Goal: Transaction & Acquisition: Purchase product/service

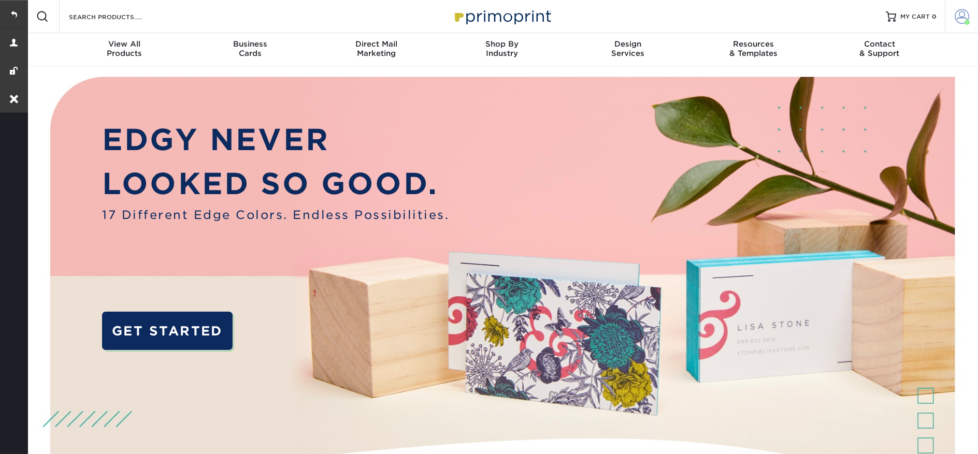
click at [967, 21] on span at bounding box center [967, 22] width 5 height 5
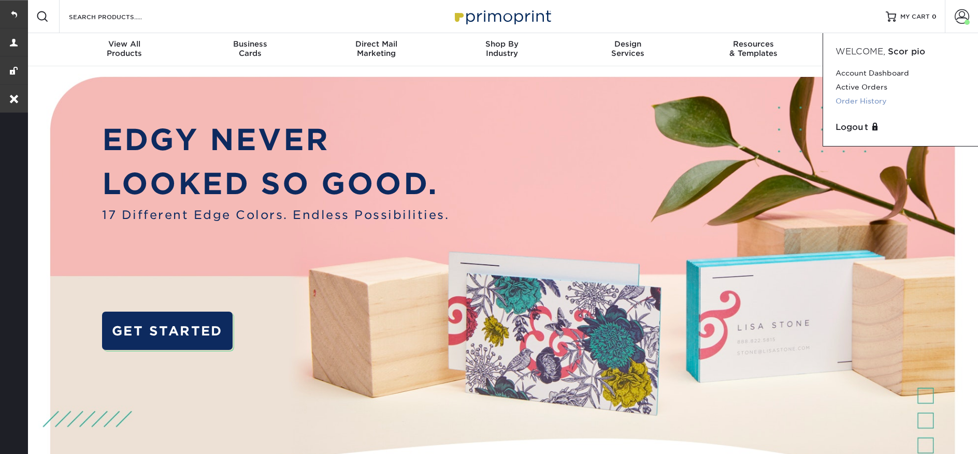
click at [866, 104] on link "Order History" at bounding box center [901, 101] width 130 height 14
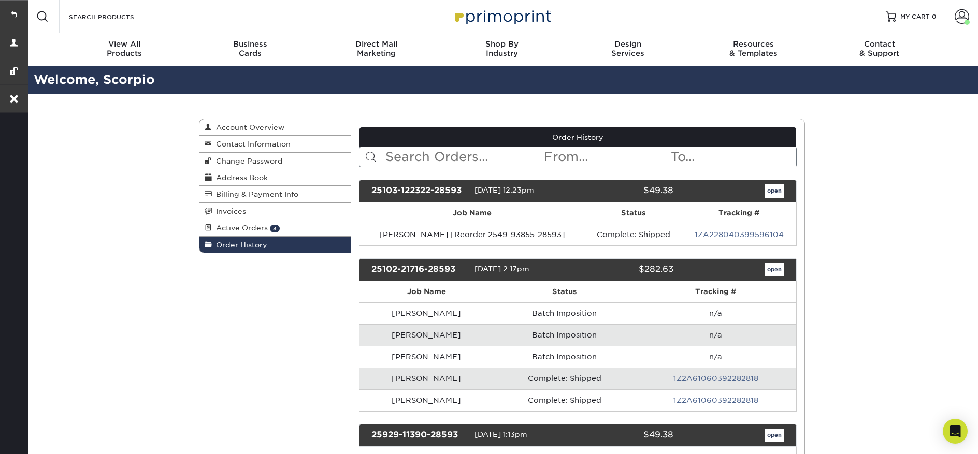
click at [397, 155] on input "text" at bounding box center [464, 157] width 159 height 20
paste input "22930-20917-28593"
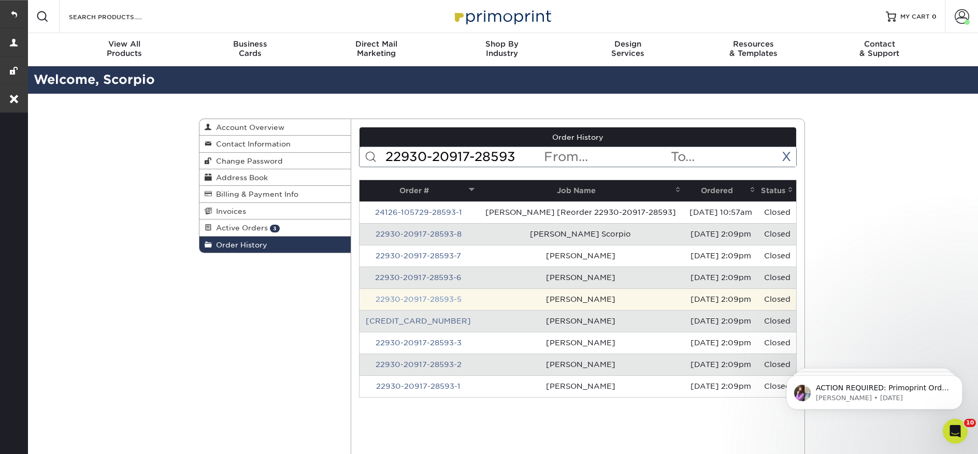
type input "22930-20917-28593"
click at [425, 301] on link "22930-20917-28593-5" at bounding box center [419, 299] width 86 height 8
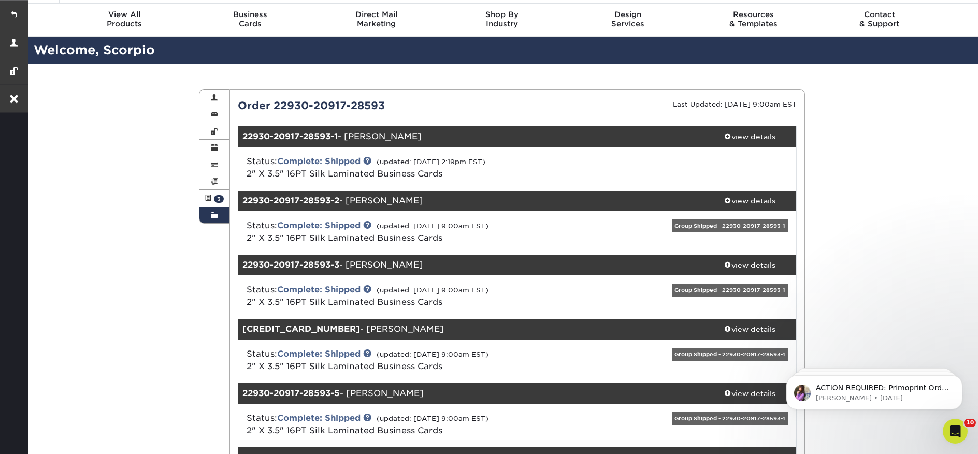
scroll to position [39, 0]
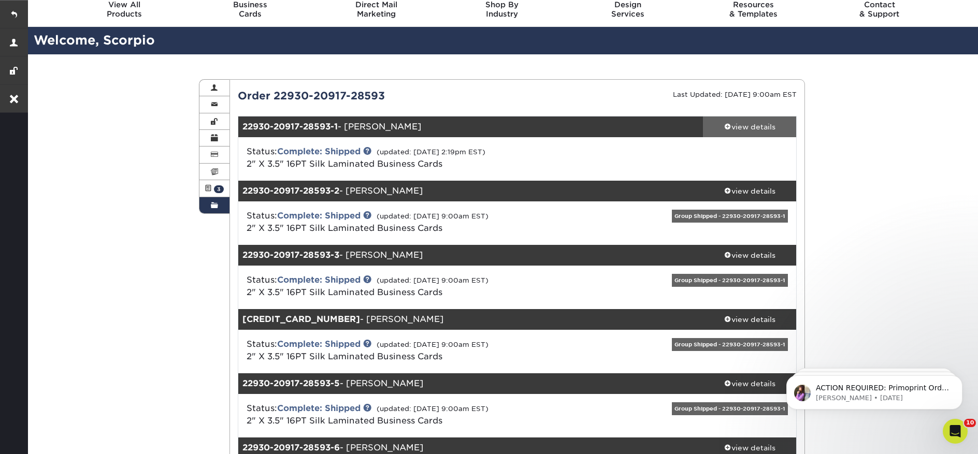
click at [757, 132] on div "view details" at bounding box center [749, 127] width 93 height 10
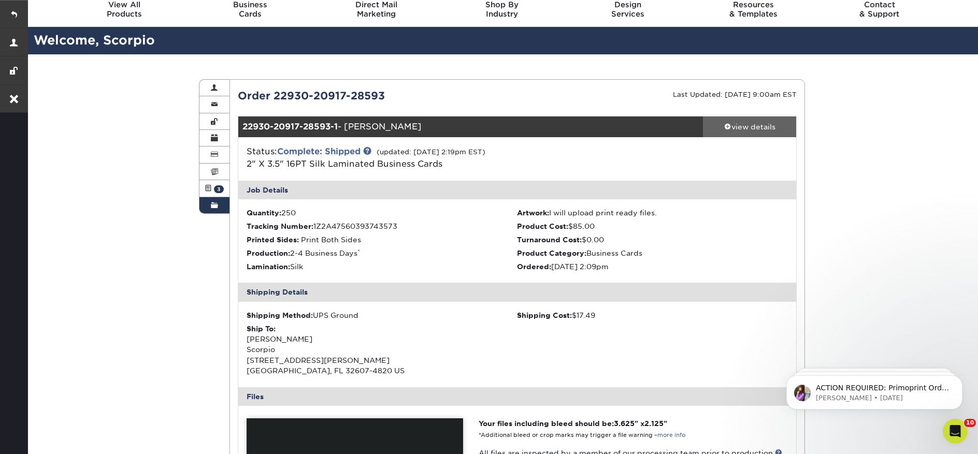
click at [756, 132] on link "view details" at bounding box center [749, 127] width 93 height 21
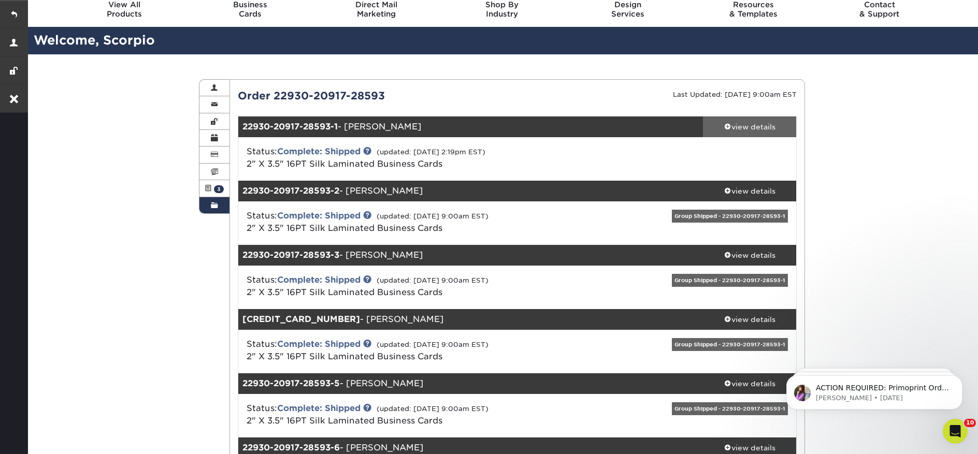
click at [755, 134] on link "view details" at bounding box center [749, 127] width 93 height 21
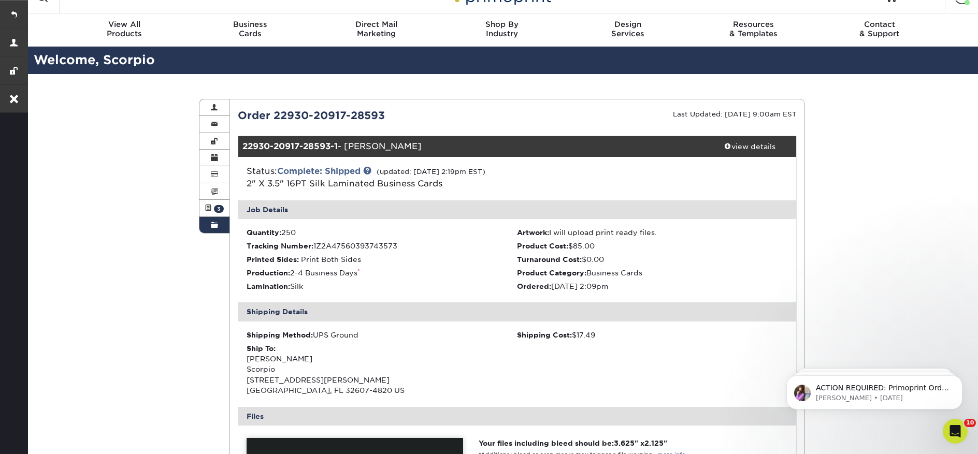
scroll to position [0, 0]
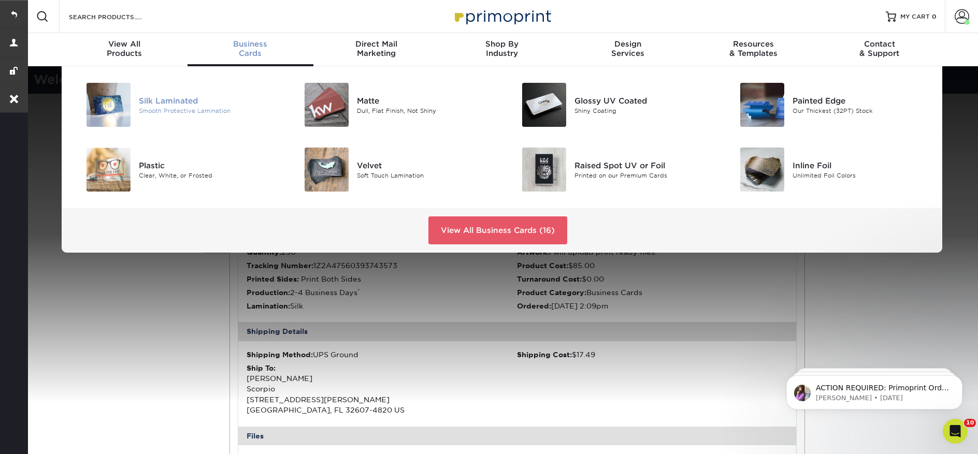
click at [205, 104] on div "Silk Laminated" at bounding box center [207, 100] width 137 height 11
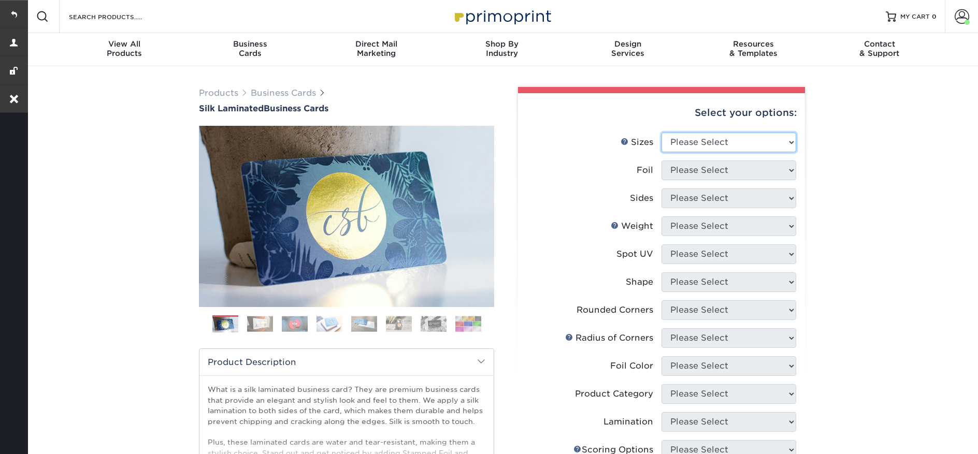
click at [705, 142] on select "Please Select 1.5" x 3.5" - Mini 1.75" x 3.5" - Mini 2" x 2" - Square 2" x 3" -…" at bounding box center [729, 143] width 135 height 20
select select "2.00x3.50"
click at [662, 133] on select "Please Select 1.5" x 3.5" - Mini 1.75" x 3.5" - Mini 2" x 2" - Square 2" x 3" -…" at bounding box center [729, 143] width 135 height 20
click at [708, 173] on select "Please Select" at bounding box center [729, 171] width 135 height 20
select select "0"
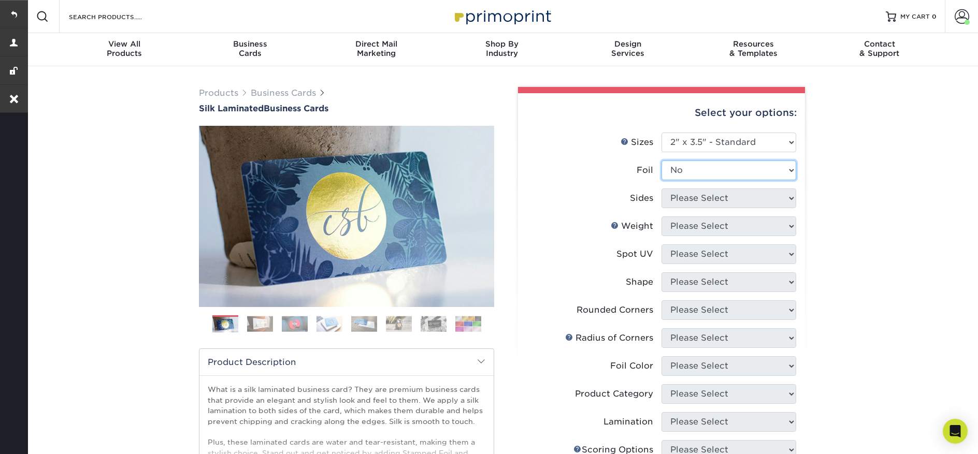
click at [662, 161] on select "Please Select Yes No" at bounding box center [729, 171] width 135 height 20
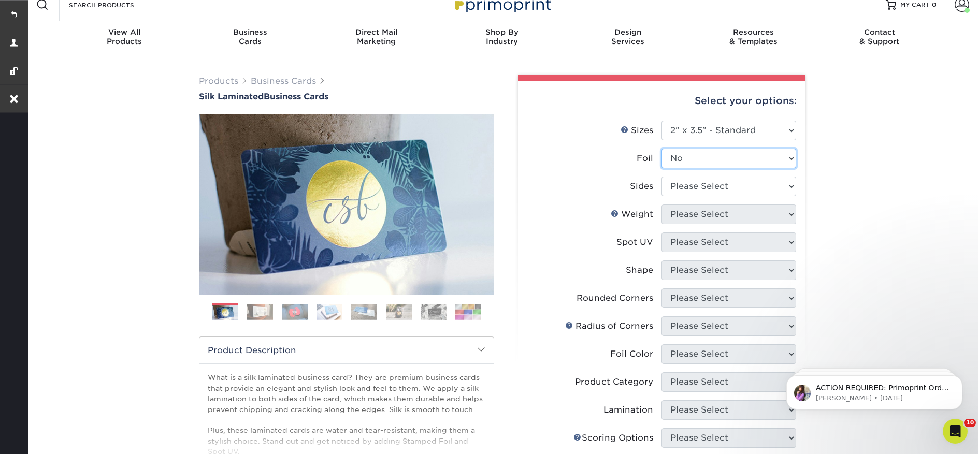
scroll to position [43, 0]
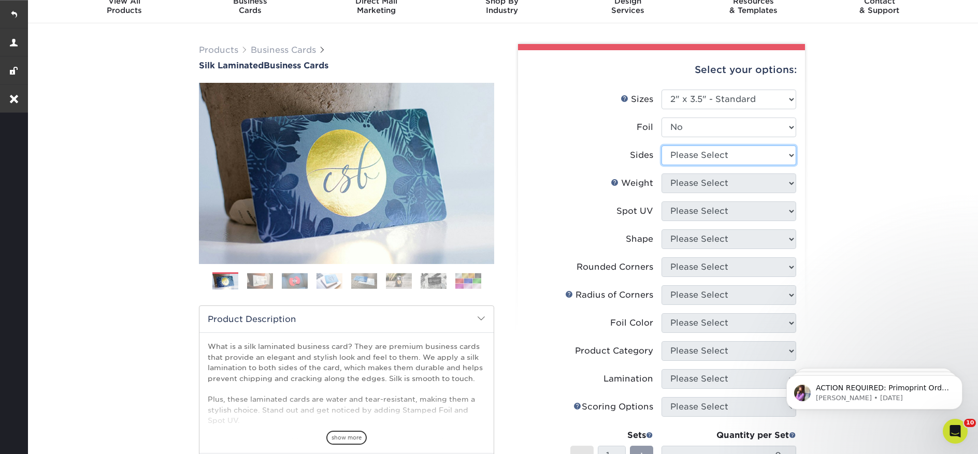
click at [700, 152] on select "Please Select Print Both Sides Print Front Only" at bounding box center [729, 156] width 135 height 20
select select "13abbda7-1d64-4f25-8bb2-c179b224825d"
click at [662, 146] on select "Please Select Print Both Sides Print Front Only" at bounding box center [729, 156] width 135 height 20
click at [701, 187] on select "Please Select 16PT" at bounding box center [729, 184] width 135 height 20
select select "16PT"
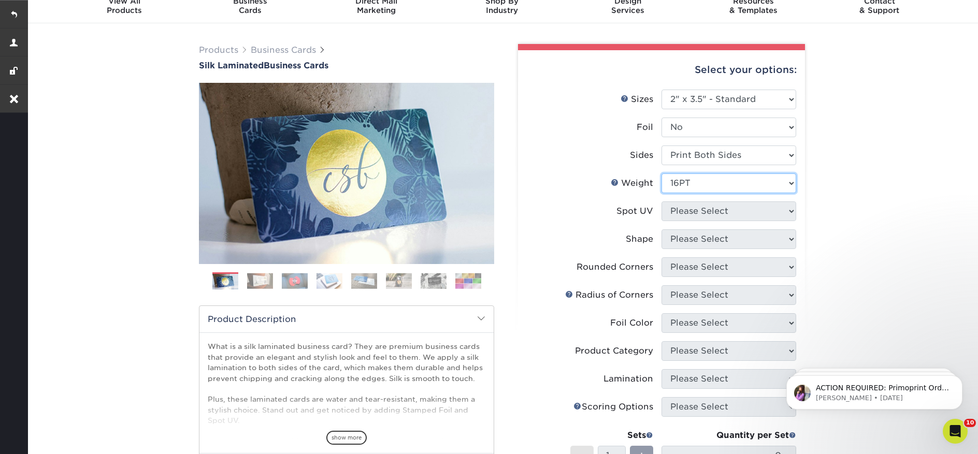
click at [662, 174] on select "Please Select 16PT" at bounding box center [729, 184] width 135 height 20
click at [704, 212] on select "Please Select No Spot UV Front and Back (Both Sides) Front Only Back Only" at bounding box center [729, 212] width 135 height 20
select select "3"
click at [662, 202] on select "Please Select No Spot UV Front and Back (Both Sides) Front Only Back Only" at bounding box center [729, 212] width 135 height 20
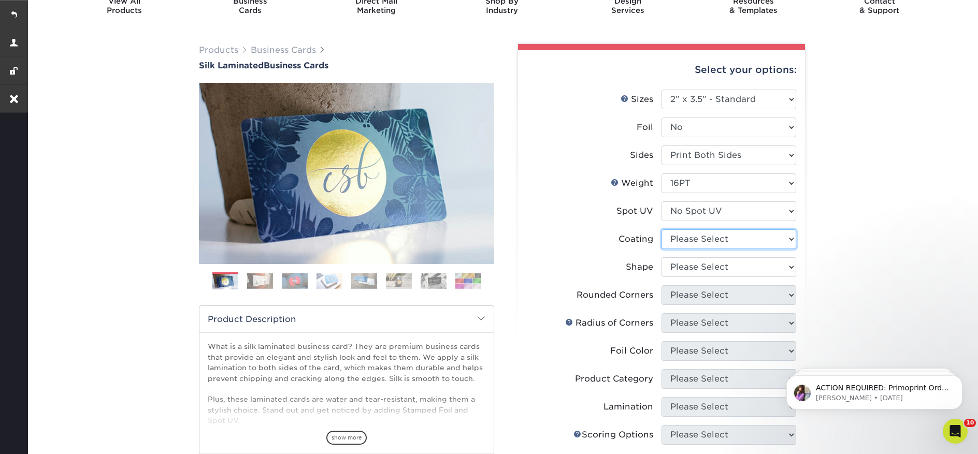
click at [701, 249] on select at bounding box center [729, 240] width 135 height 20
select select "3e7618de-abca-4bda-9f97-8b9129e913d8"
click at [662, 230] on select at bounding box center [729, 240] width 135 height 20
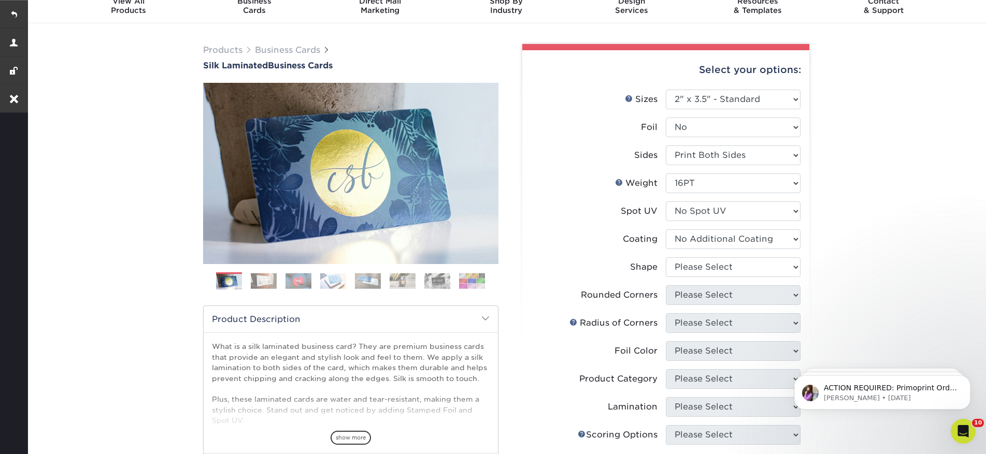
drag, startPoint x: 701, startPoint y: 249, endPoint x: 700, endPoint y: 270, distance: 21.3
click at [0, 0] on div at bounding box center [0, 0] width 0 height 0
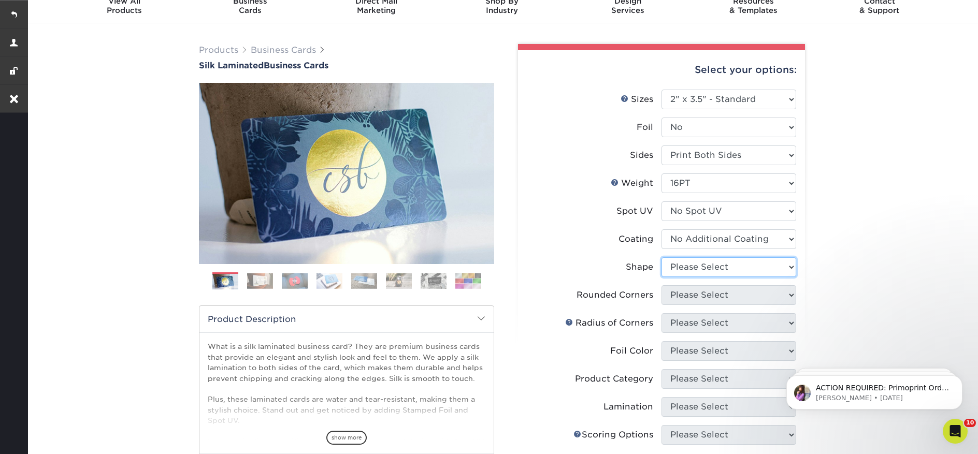
click at [702, 272] on select "Please Select Standard Oval" at bounding box center [729, 268] width 135 height 20
select select "standard"
click at [662, 258] on select "Please Select Standard Oval" at bounding box center [729, 268] width 135 height 20
click at [705, 295] on select "Please Select Yes - Round 2 Corners Yes - Round 4 Corners No" at bounding box center [729, 296] width 135 height 20
select select "0"
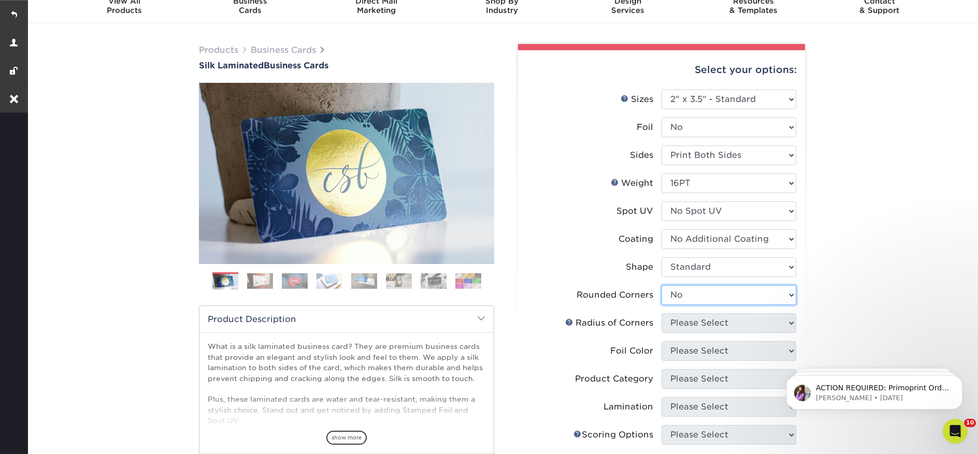
click at [662, 286] on select "Please Select Yes - Round 2 Corners Yes - Round 4 Corners No" at bounding box center [729, 296] width 135 height 20
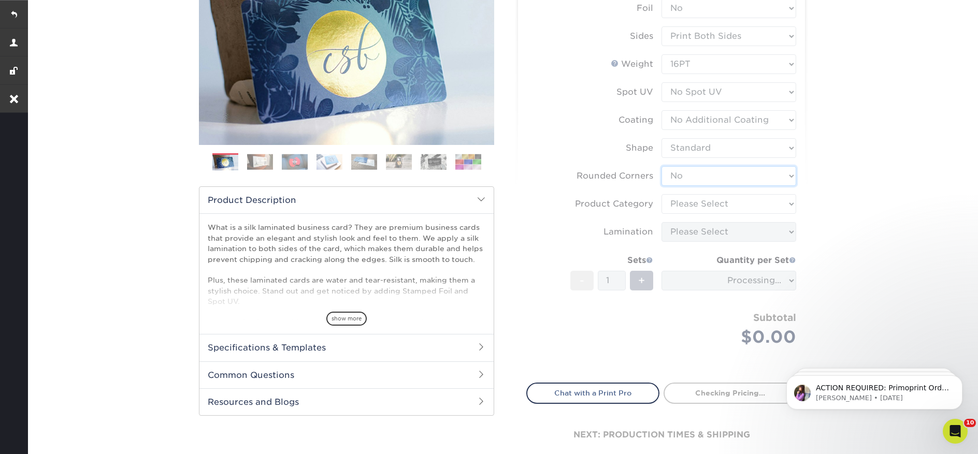
scroll to position [174, 0]
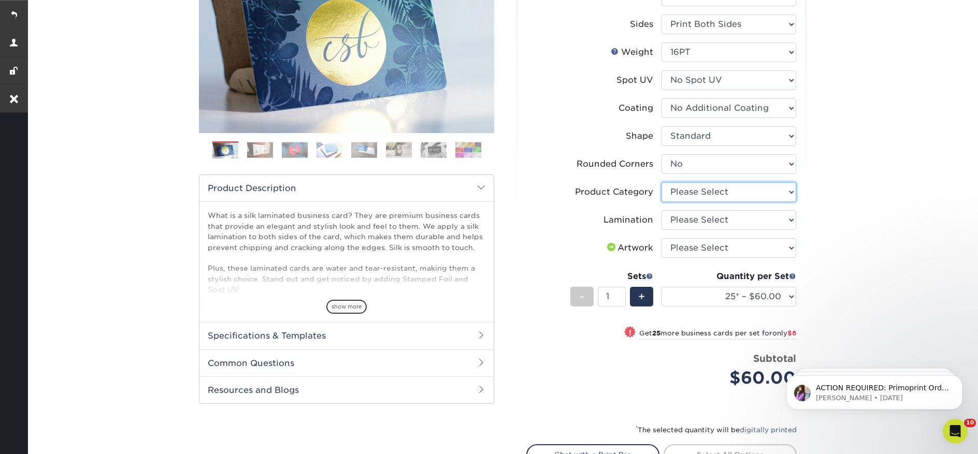
click at [709, 200] on select "Please Select Business Cards" at bounding box center [729, 192] width 135 height 20
select select "3b5148f1-0588-4f88-a218-97bcfdce65c1"
click at [662, 182] on select "Please Select Business Cards" at bounding box center [729, 192] width 135 height 20
click at [707, 221] on select "Please Select Silk" at bounding box center [729, 220] width 135 height 20
select select "ccacb42f-45f7-42d3-bbd3-7c8421cf37f0"
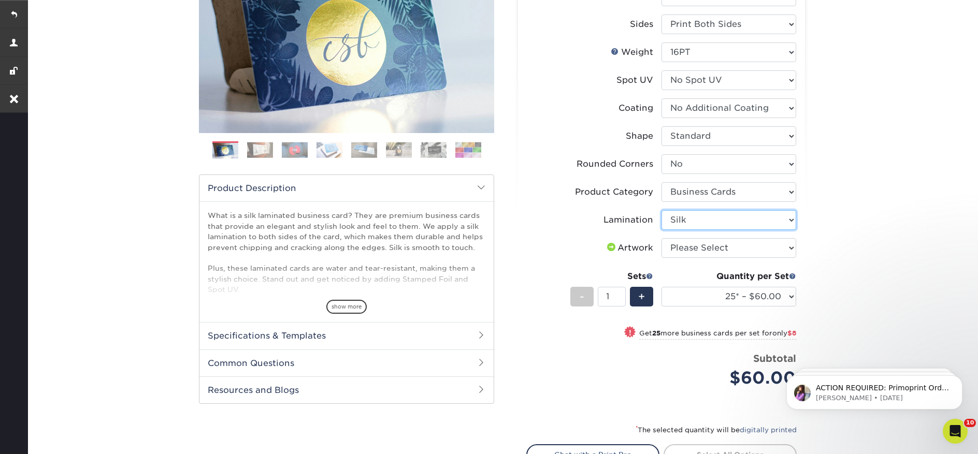
click at [662, 210] on select "Please Select Silk" at bounding box center [729, 220] width 135 height 20
click at [715, 248] on select "Please Select I will upload files I need a design - $100" at bounding box center [729, 248] width 135 height 20
select select "upload"
click at [662, 238] on select "Please Select I will upload files I need a design - $100" at bounding box center [729, 248] width 135 height 20
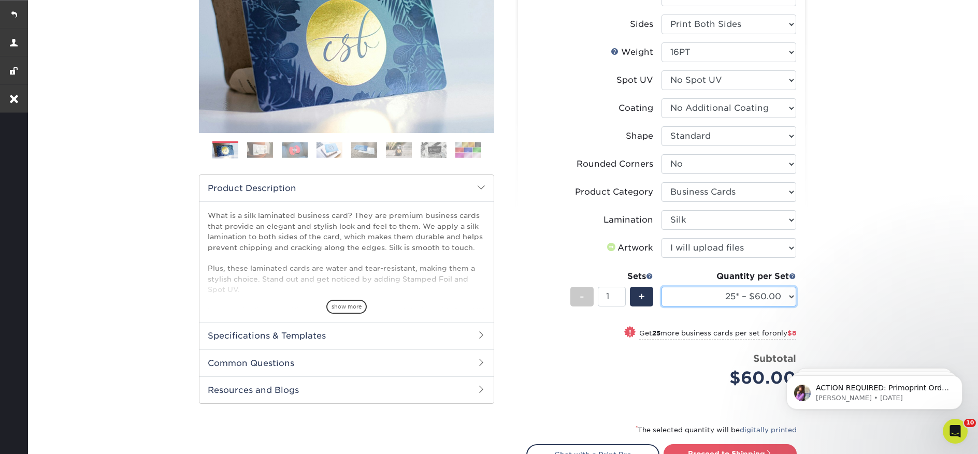
click at [727, 299] on select "25* – $60.00 50* – $68.00 75* – $76.00 100* – $84.00 250* – $92.00 500 – $96.00…" at bounding box center [729, 297] width 135 height 20
select select "250* – $92.00"
click at [662, 287] on select "25* – $60.00 50* – $68.00 75* – $76.00 100* – $84.00 250* – $92.00 500 – $96.00…" at bounding box center [729, 297] width 135 height 20
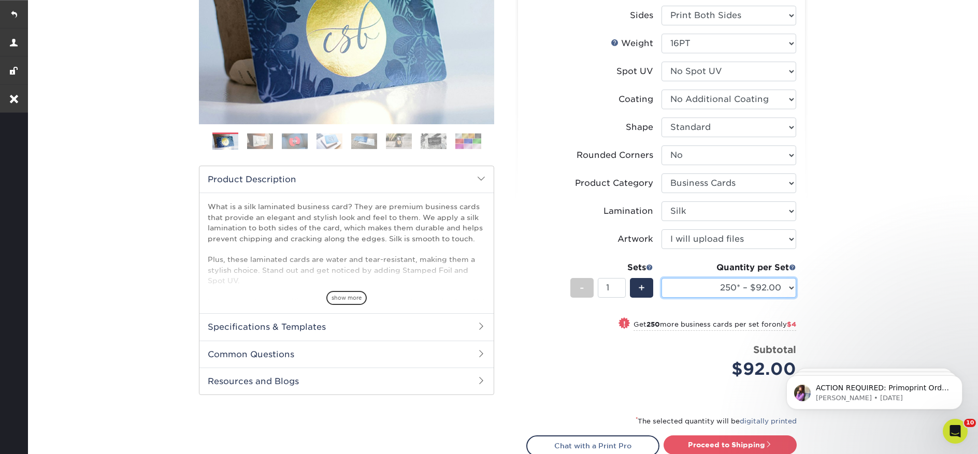
scroll to position [310, 0]
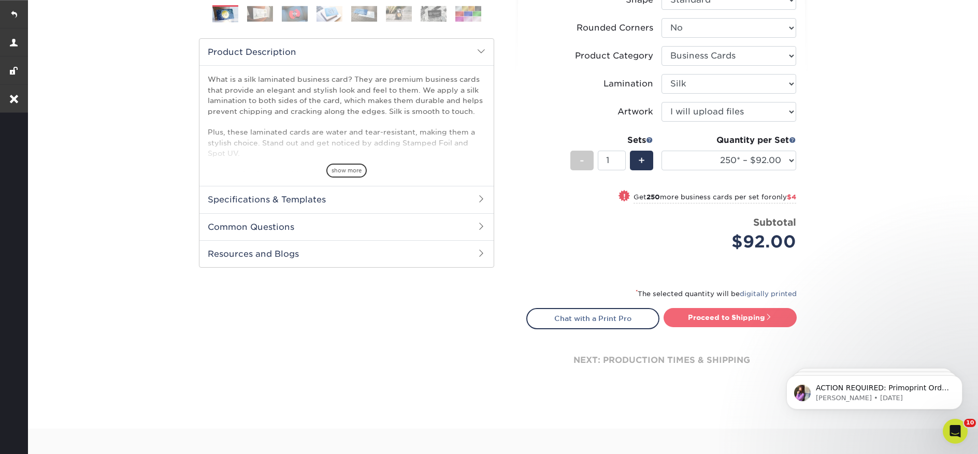
click at [749, 322] on link "Proceed to Shipping" at bounding box center [730, 317] width 133 height 19
type input "Set 1"
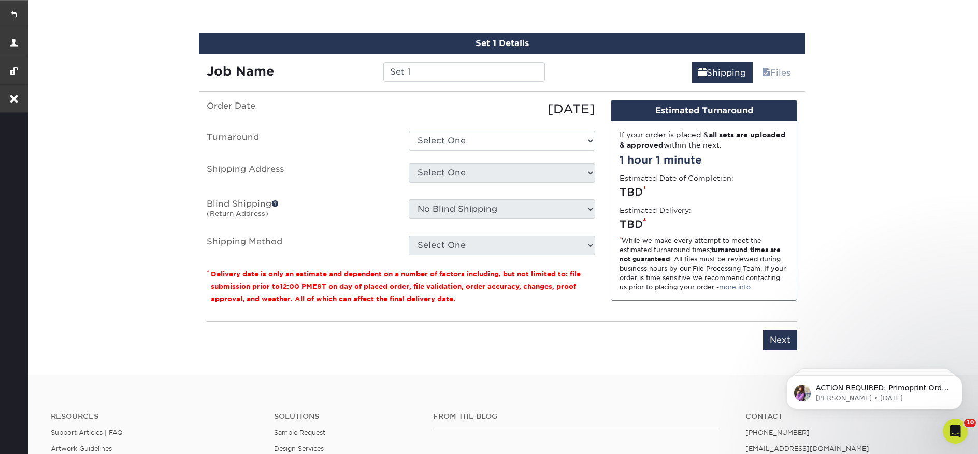
scroll to position [647, 0]
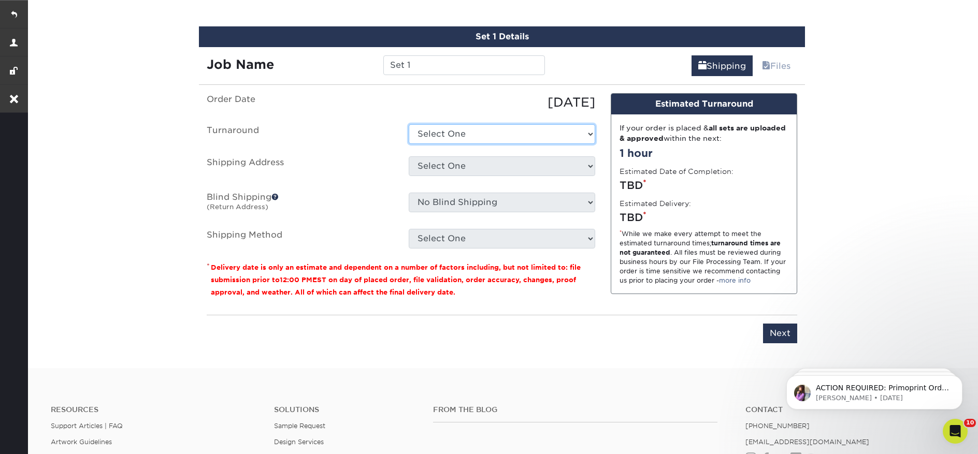
click at [451, 133] on select "Select One 2-4 Business Days 2 Day Next Business Day" at bounding box center [502, 134] width 187 height 20
select select "d1b63c63-e638-46b8-b171-df9c8cedce0d"
click at [409, 124] on select "Select One 2-4 Business Days 2 Day Next Business Day" at bounding box center [502, 134] width 187 height 20
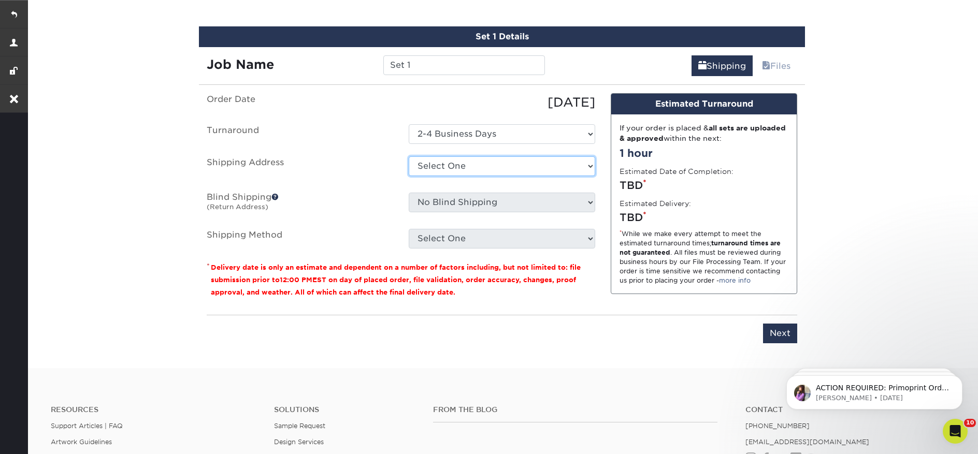
click at [463, 169] on select "Select One Gainesville Office Hunter Folsom Jacksonville Office Nick Panzica Ho…" at bounding box center [502, 167] width 187 height 20
select select "112522"
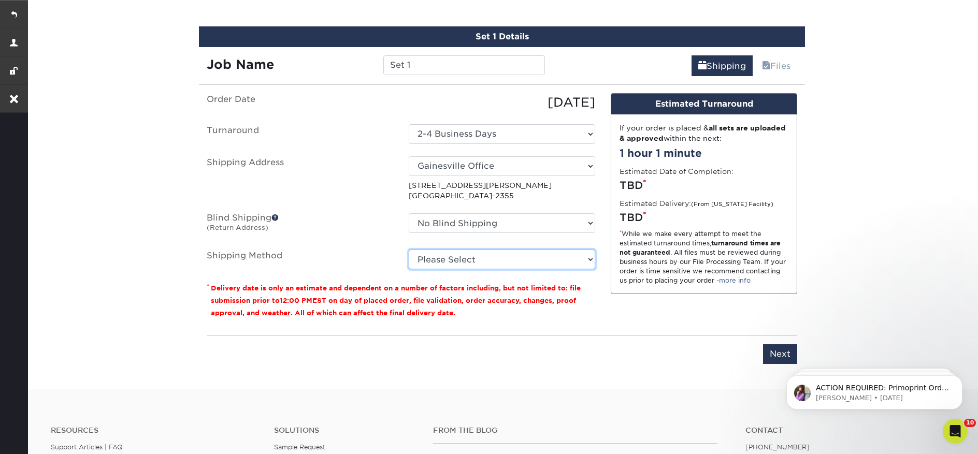
click at [574, 263] on select "Please Select Ground Shipping (+$7.84) 3 Day Shipping Service (+$15.36) 2 Day A…" at bounding box center [502, 260] width 187 height 20
select select "03"
click at [409, 250] on select "Please Select Ground Shipping (+$7.84) 3 Day Shipping Service (+$15.36) 2 Day A…" at bounding box center [502, 260] width 187 height 20
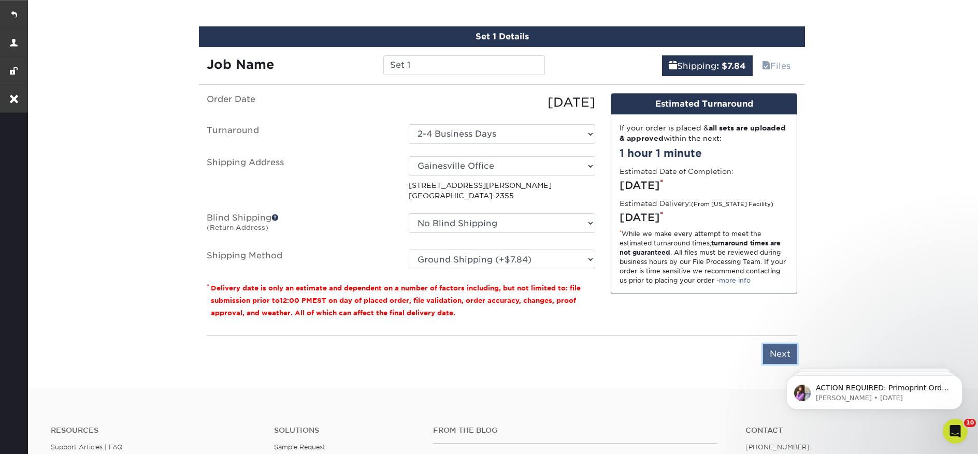
click at [791, 349] on input "Next" at bounding box center [780, 355] width 34 height 20
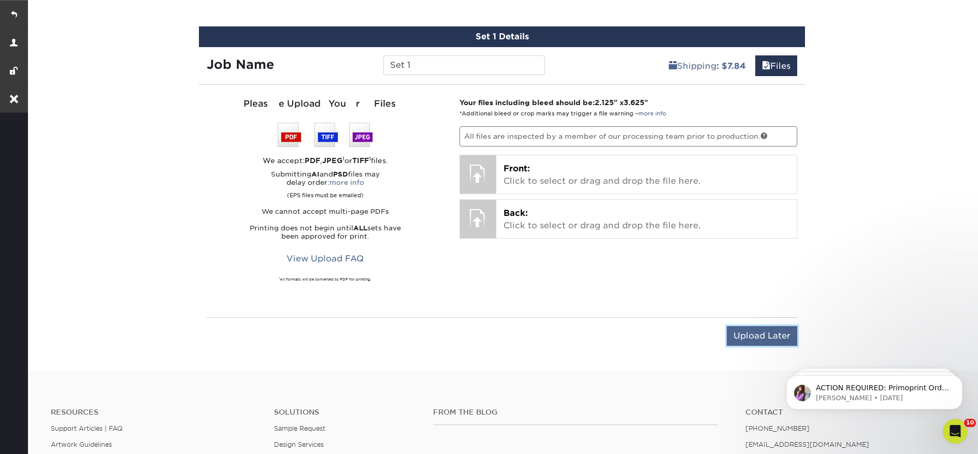
click at [765, 329] on input "Upload Later" at bounding box center [762, 336] width 70 height 20
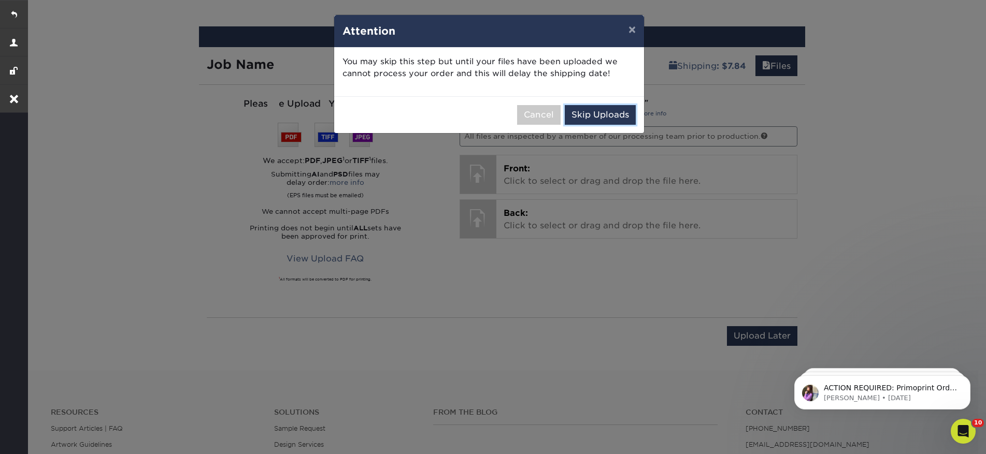
click at [601, 110] on button "Skip Uploads" at bounding box center [600, 115] width 71 height 20
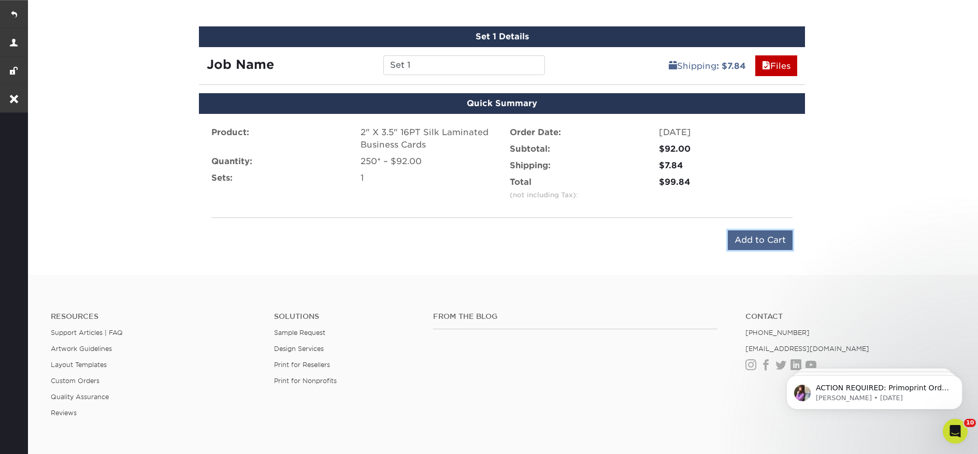
click at [780, 241] on input "Add to Cart" at bounding box center [760, 241] width 65 height 20
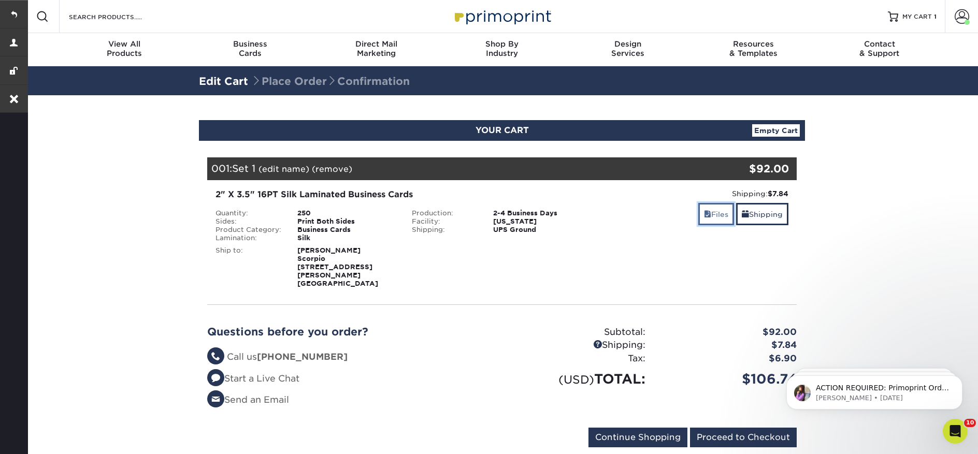
click at [710, 220] on link "Files" at bounding box center [717, 214] width 36 height 22
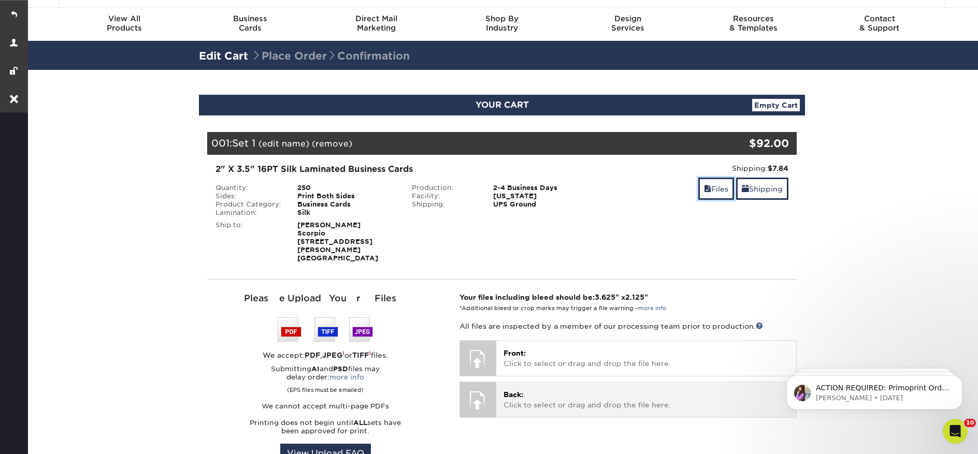
scroll to position [141, 0]
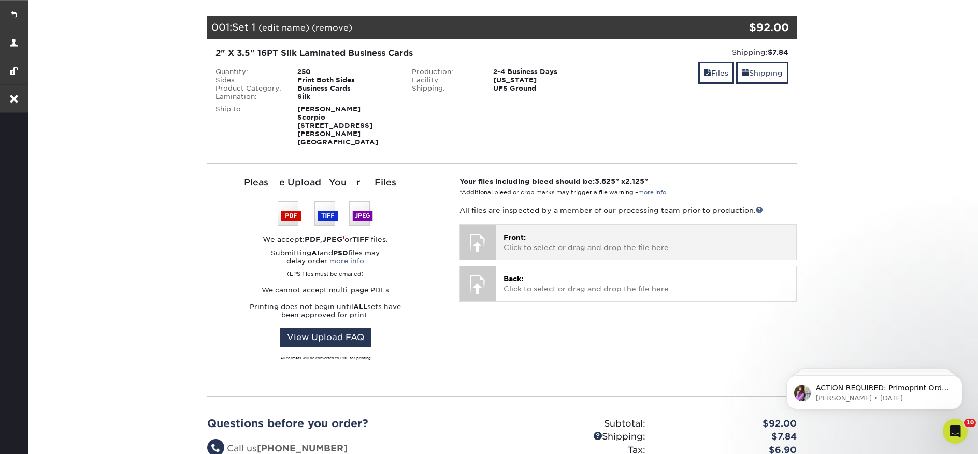
click at [544, 235] on p "Front: Click to select or drag and drop the file here." at bounding box center [647, 242] width 286 height 21
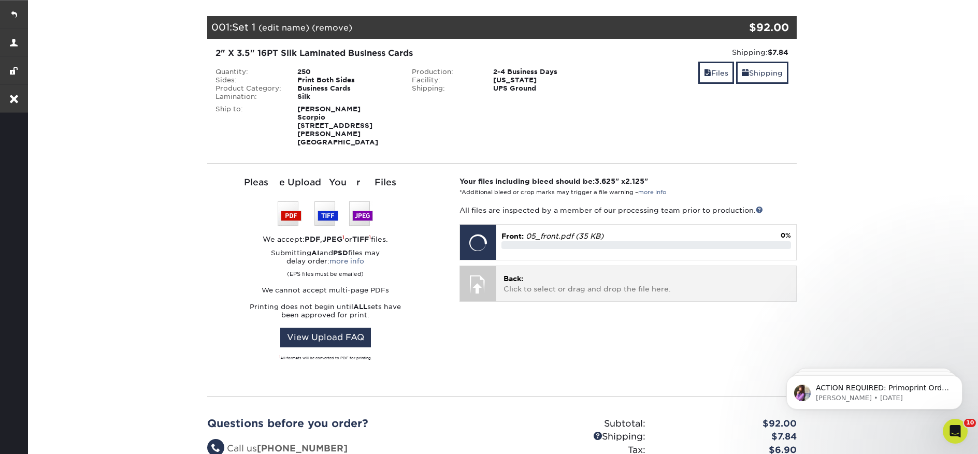
click at [594, 276] on p "Back: Click to select or drag and drop the file here." at bounding box center [647, 284] width 286 height 21
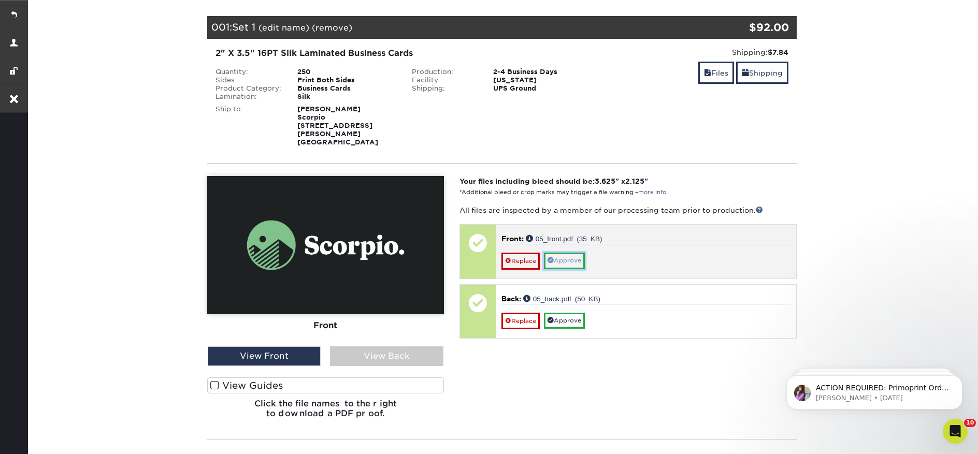
click at [572, 255] on link "Approve" at bounding box center [564, 261] width 41 height 16
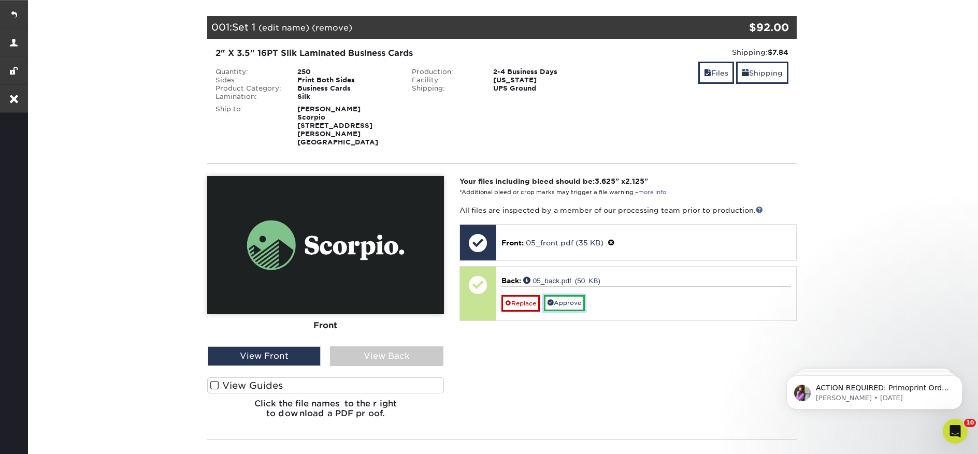
click at [574, 300] on link "Approve" at bounding box center [564, 303] width 41 height 16
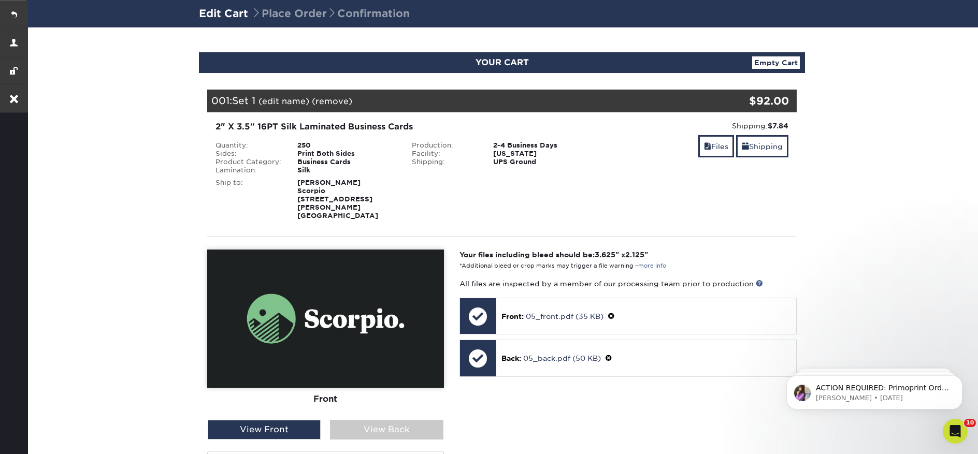
scroll to position [113, 0]
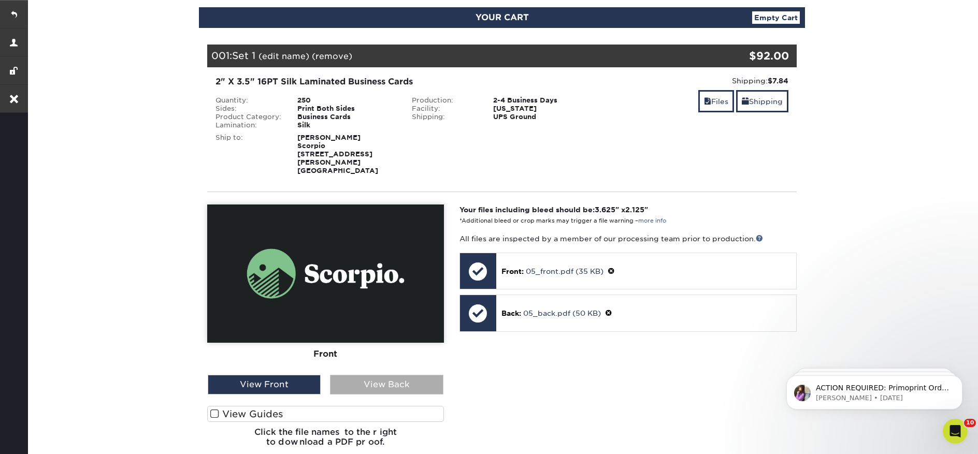
click at [357, 377] on div "View Back" at bounding box center [386, 385] width 113 height 20
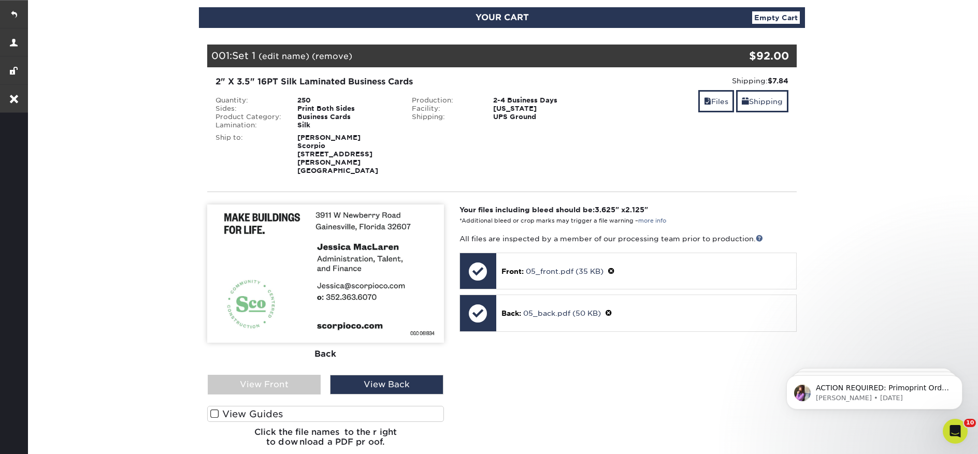
click at [336, 57] on link "(remove)" at bounding box center [332, 56] width 40 height 10
click at [278, 54] on link "(edit name)" at bounding box center [284, 56] width 51 height 10
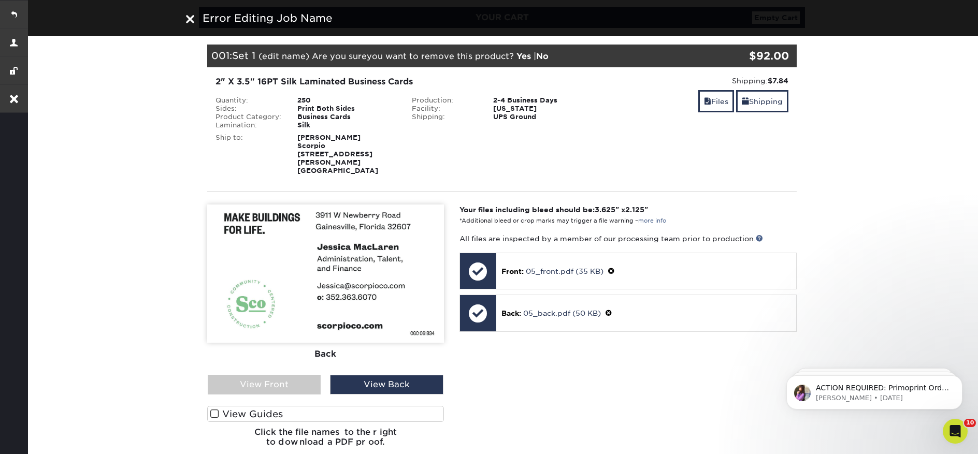
click at [189, 22] on img at bounding box center [190, 19] width 8 height 8
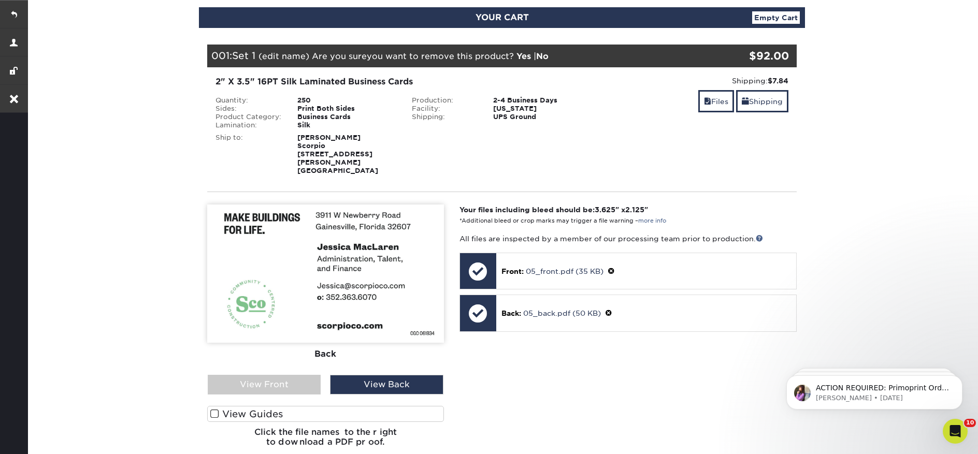
click at [553, 61] on div "001: Set 1 (edit name) (remove) Are you sure you want to remove this product ? …" at bounding box center [452, 56] width 491 height 23
click at [548, 59] on link "No" at bounding box center [542, 56] width 12 height 10
click at [281, 60] on link "(edit name)" at bounding box center [284, 56] width 51 height 10
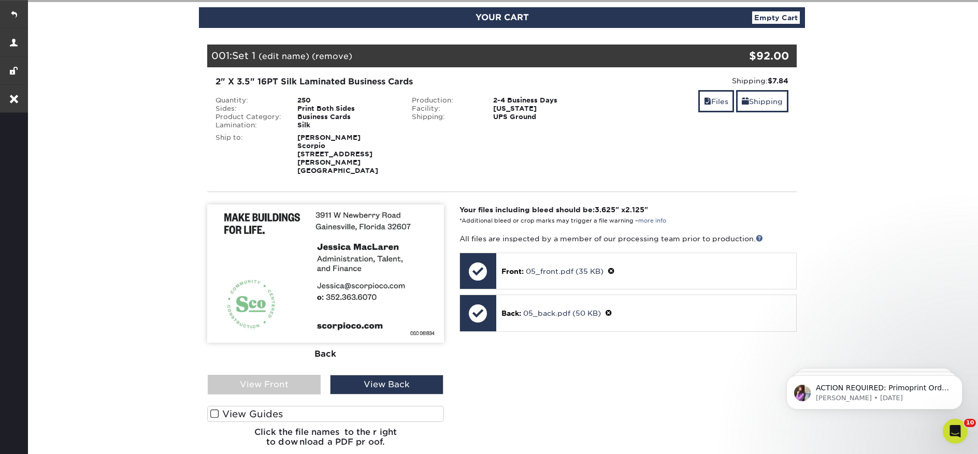
drag, startPoint x: 154, startPoint y: 95, endPoint x: 161, endPoint y: 93, distance: 7.7
click at [153, 95] on section "YOUR CART Empty Cart Your Cart is Empty View Account Active Orders Order Histor…" at bounding box center [502, 315] width 953 height 666
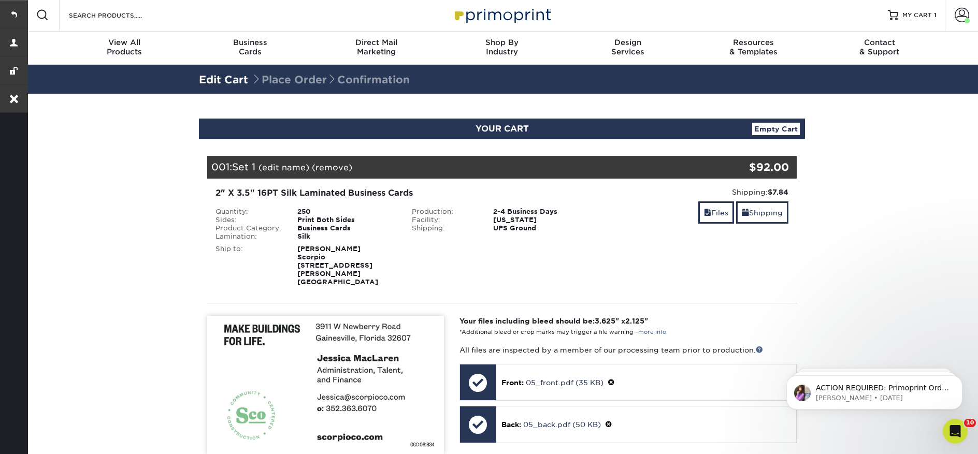
scroll to position [0, 0]
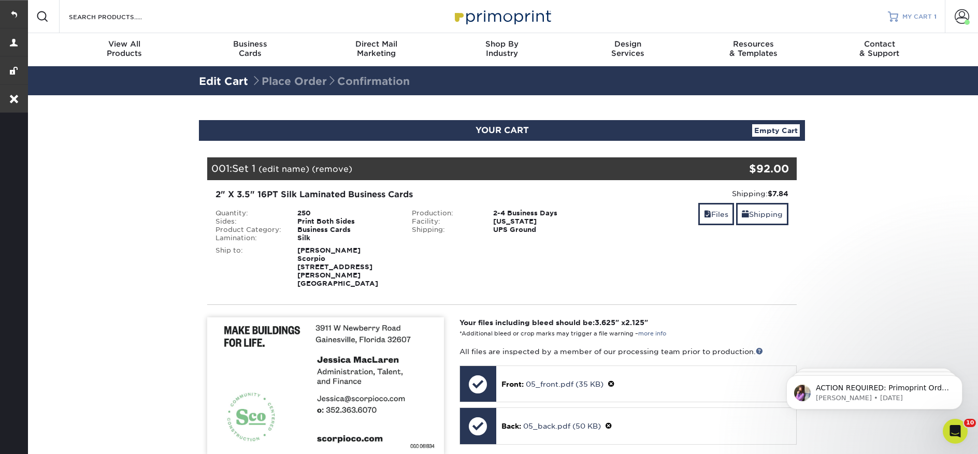
click at [929, 22] on link "MY CART 1" at bounding box center [912, 16] width 49 height 33
